Goal: Task Accomplishment & Management: Manage account settings

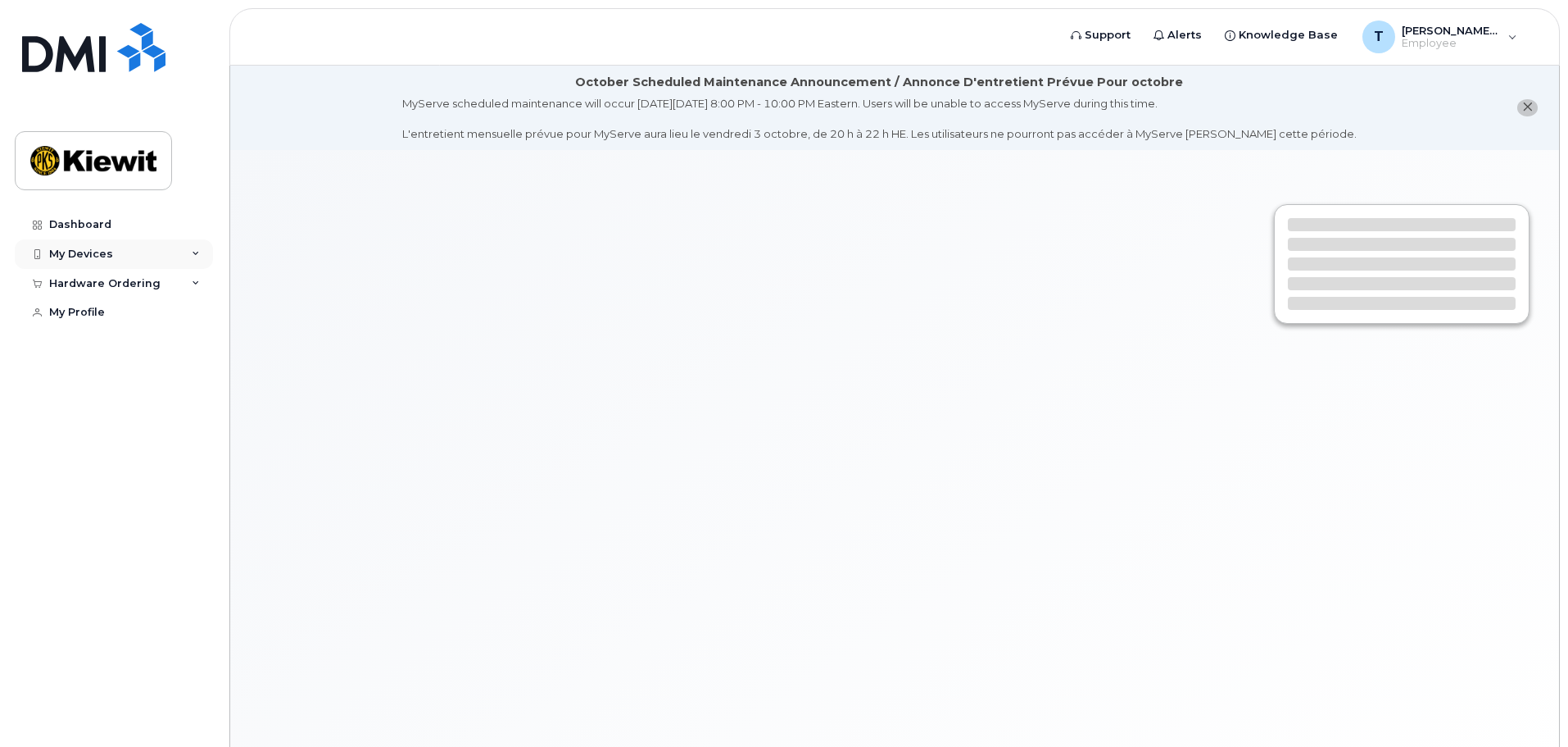
click at [102, 253] on div "My Devices" at bounding box center [81, 254] width 64 height 13
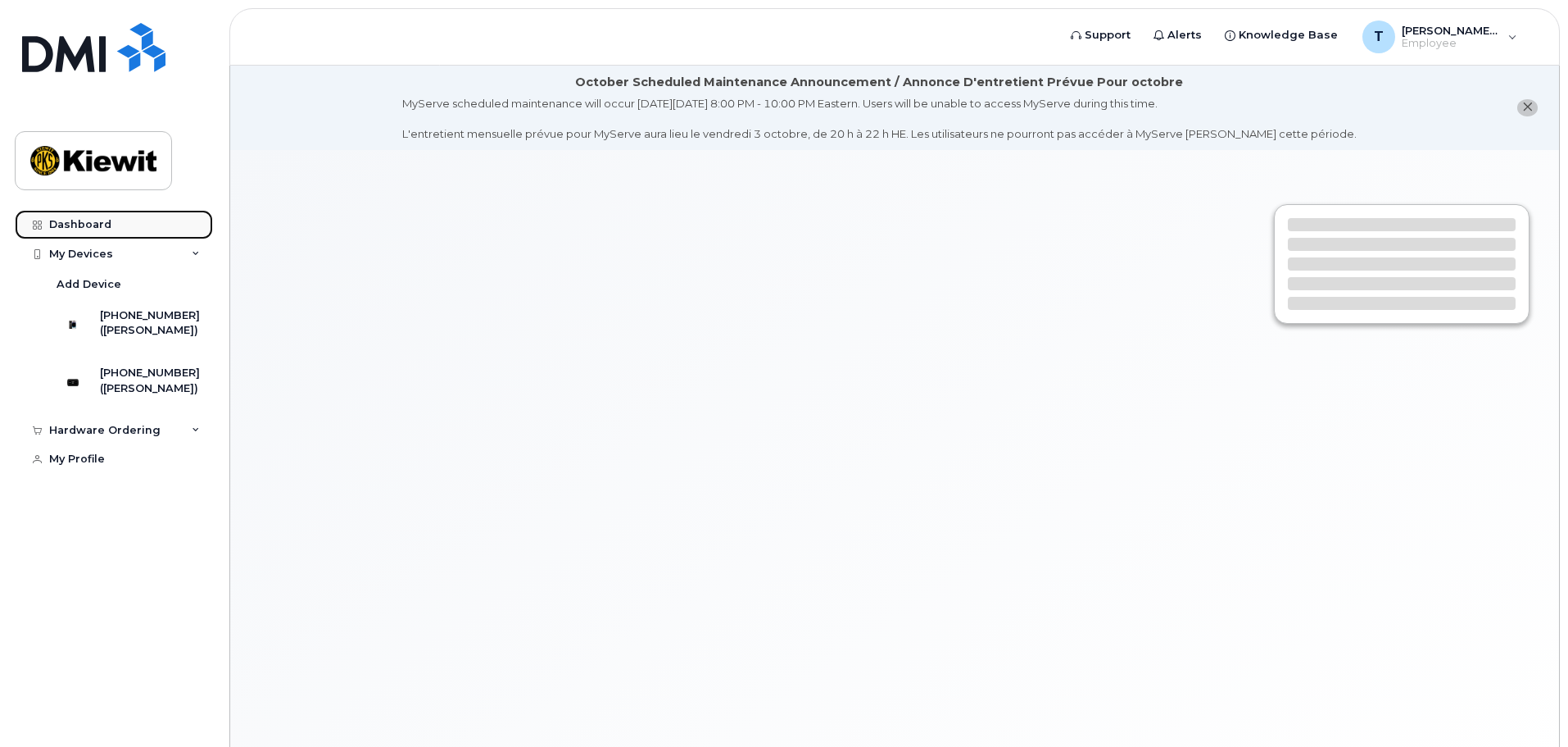
click at [80, 215] on link "Dashboard" at bounding box center [113, 224] width 198 height 30
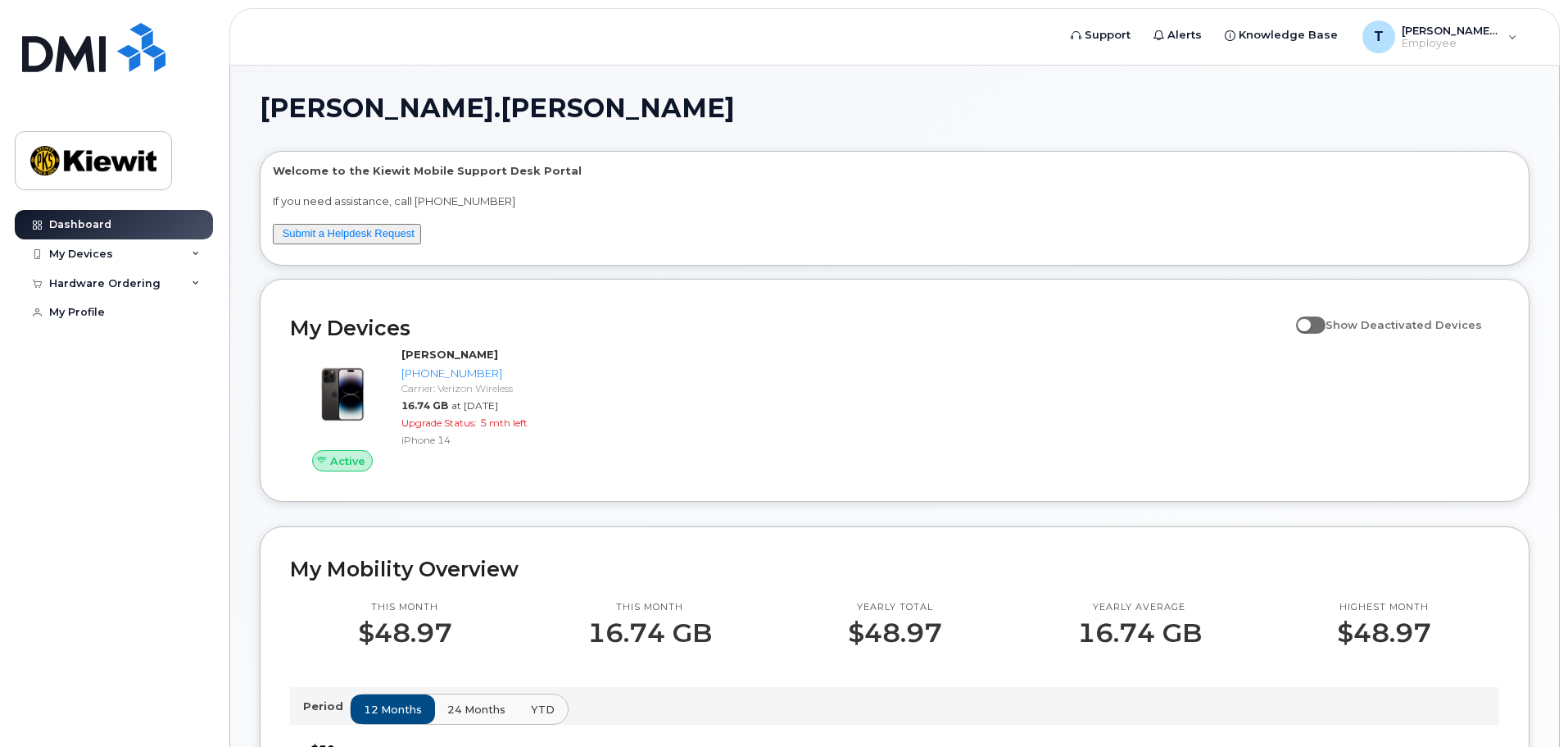
click at [1326, 329] on span at bounding box center [1310, 324] width 30 height 16
click at [1310, 322] on input "Show Deactivated Devices" at bounding box center [1303, 316] width 13 height 13
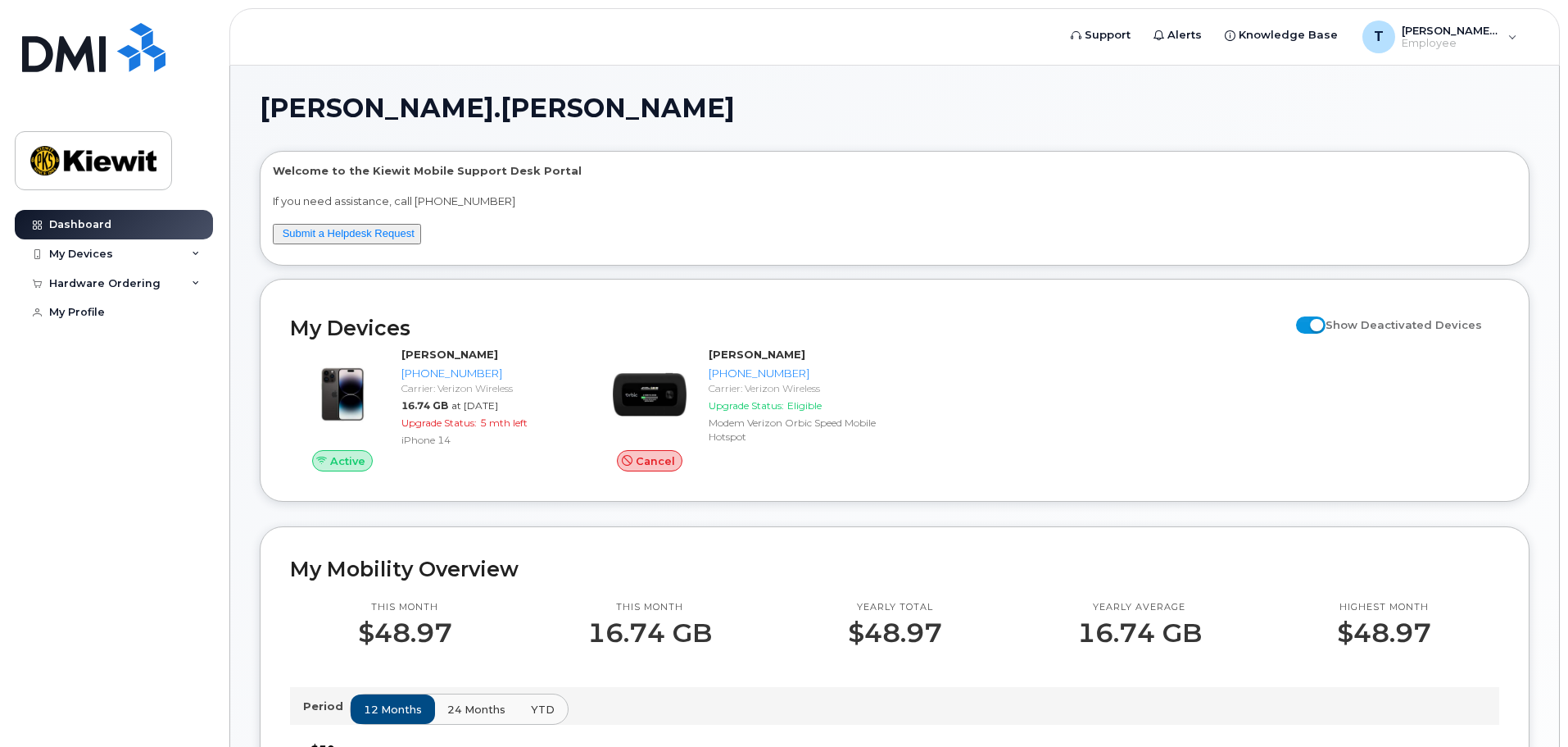
click at [1326, 329] on span at bounding box center [1310, 324] width 30 height 16
click at [1310, 322] on input "Show Deactivated Devices" at bounding box center [1303, 316] width 13 height 13
checkbox input "false"
